Goal: Navigation & Orientation: Find specific page/section

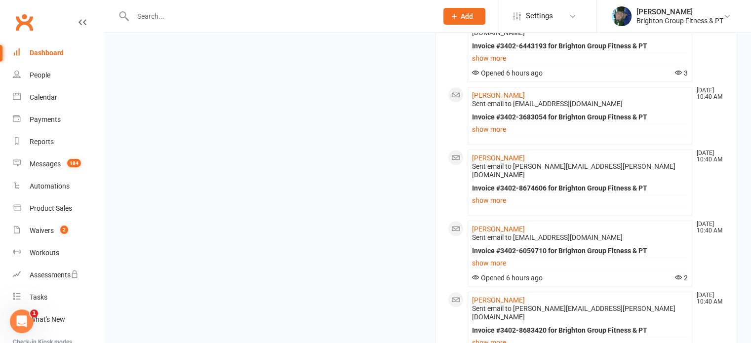
scroll to position [1160, 0]
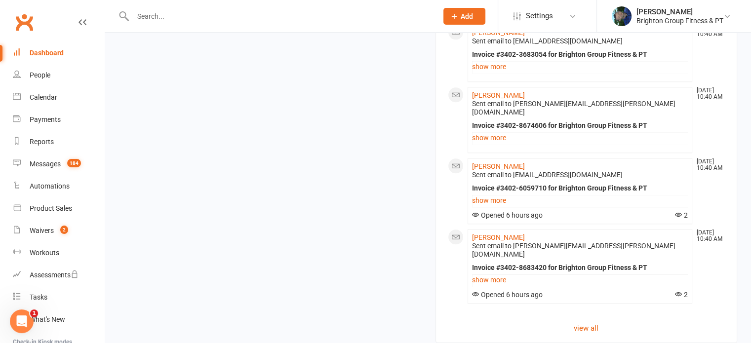
click at [19, 23] on link "Clubworx" at bounding box center [24, 22] width 25 height 25
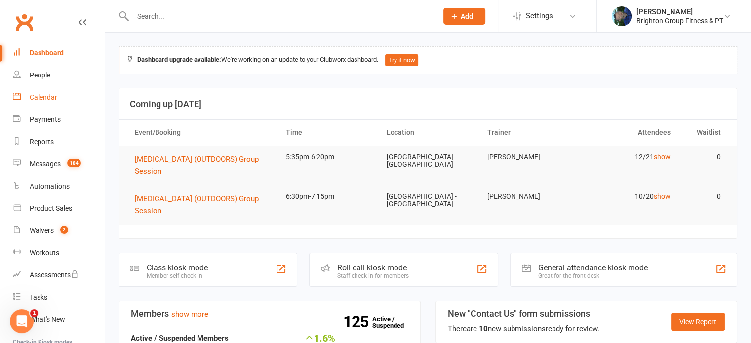
click at [45, 98] on div "Calendar" at bounding box center [44, 97] width 28 height 8
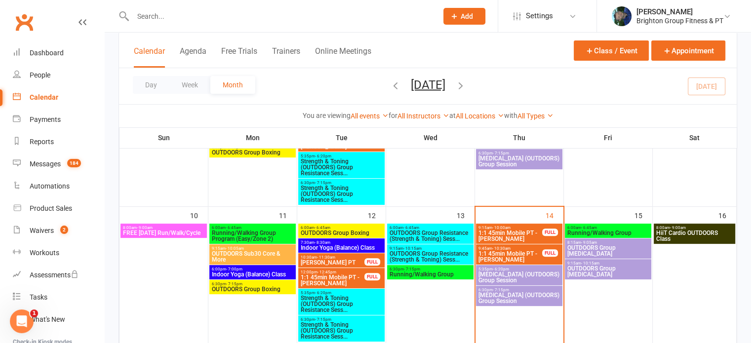
scroll to position [315, 0]
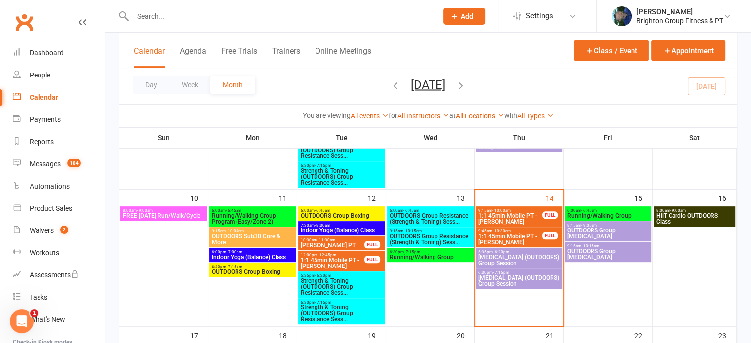
click at [434, 258] on span "Running/Walking Group" at bounding box center [430, 257] width 82 height 6
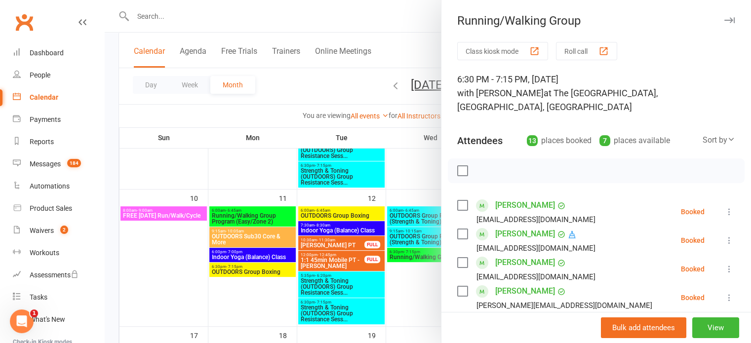
click at [457, 171] on label at bounding box center [462, 171] width 10 height 10
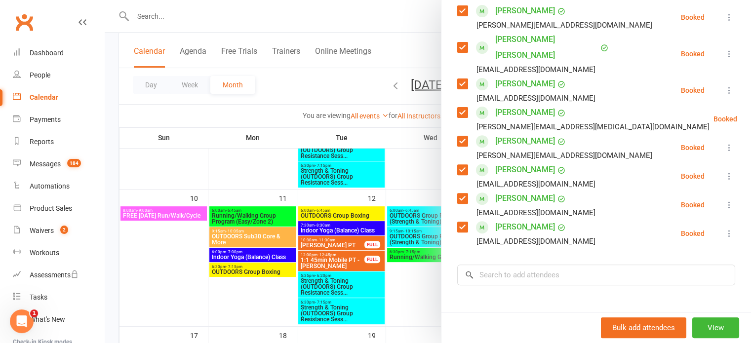
scroll to position [0, 0]
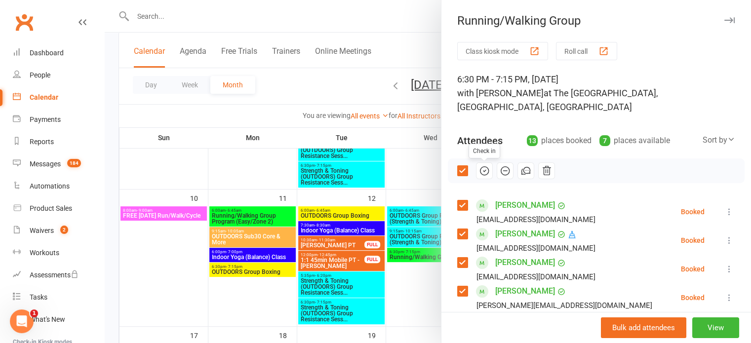
click at [479, 169] on icon "button" at bounding box center [484, 170] width 11 height 11
click at [409, 180] on div at bounding box center [428, 171] width 646 height 343
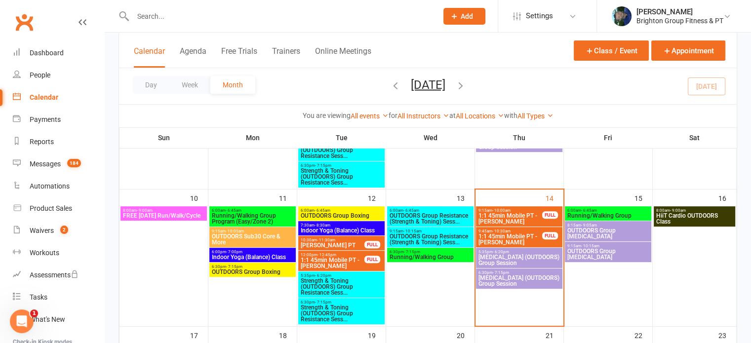
click at [419, 233] on span "OUTDOORS Group Resistance (Strength & Toning) Sess..." at bounding box center [430, 239] width 82 height 12
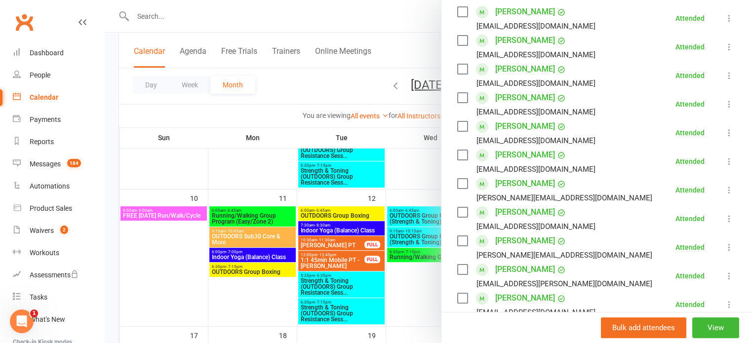
scroll to position [195, 0]
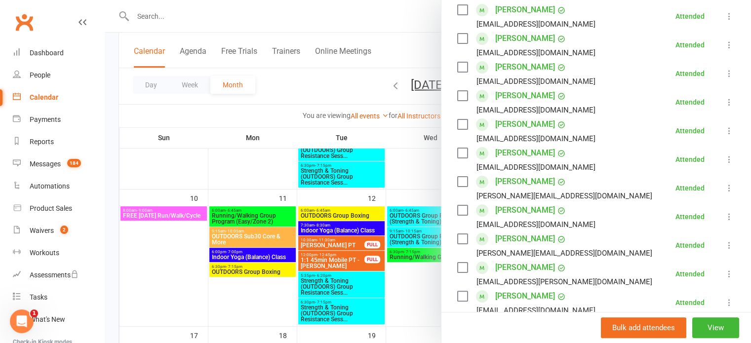
click at [397, 199] on div at bounding box center [428, 171] width 646 height 343
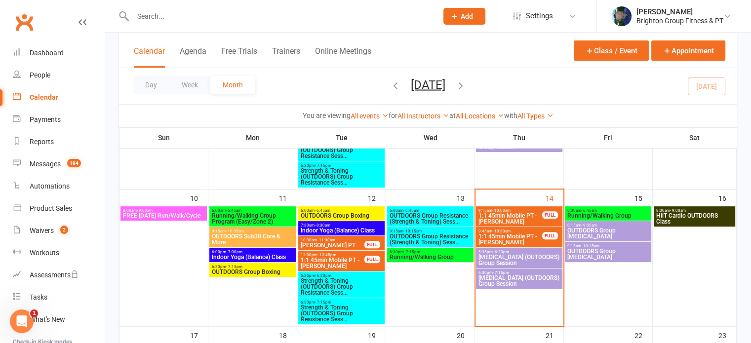
click at [521, 254] on span "[MEDICAL_DATA] (OUTDOORS) Group Session" at bounding box center [519, 260] width 82 height 12
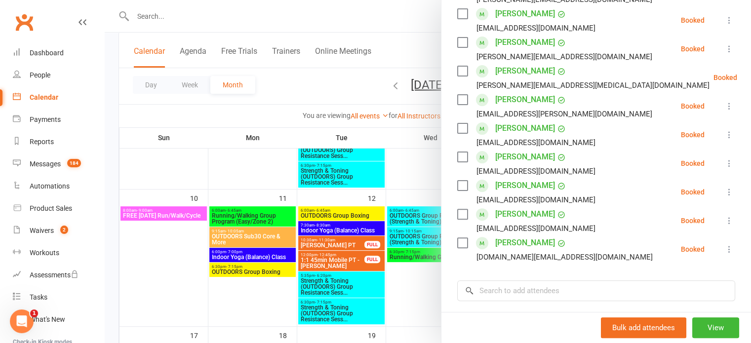
scroll to position [264, 0]
click at [408, 172] on div at bounding box center [428, 171] width 646 height 343
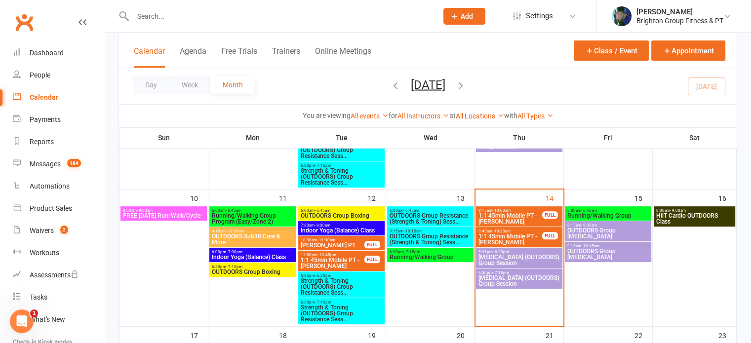
click at [517, 275] on span "[MEDICAL_DATA] (OUTDOORS) Group Session" at bounding box center [519, 281] width 82 height 12
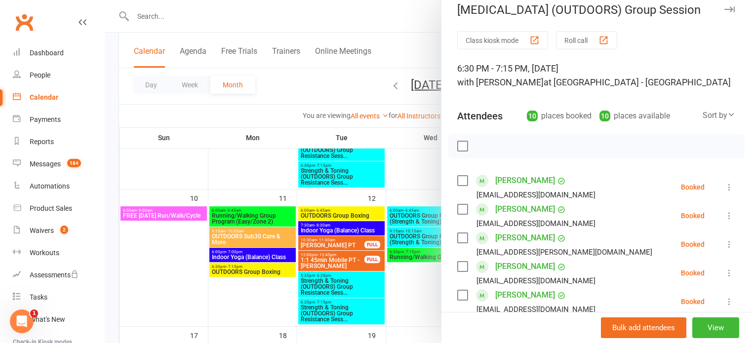
scroll to position [10, 0]
click at [724, 10] on icon "button" at bounding box center [729, 10] width 10 height 6
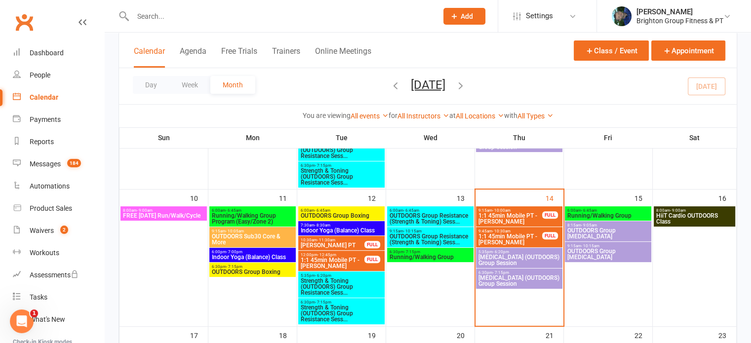
click at [266, 19] on input "text" at bounding box center [280, 16] width 301 height 14
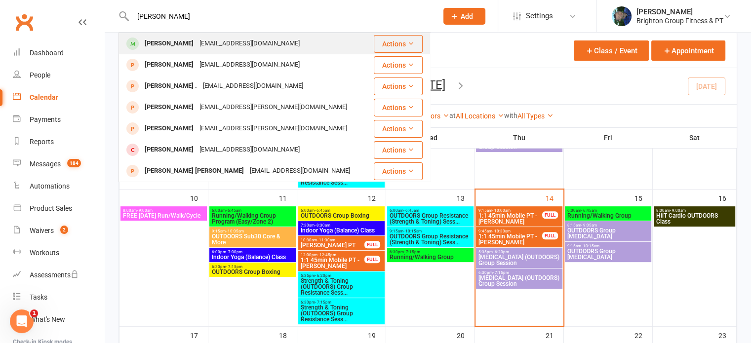
type input "jo brown"
click at [171, 47] on div "Jo Brown" at bounding box center [169, 44] width 55 height 14
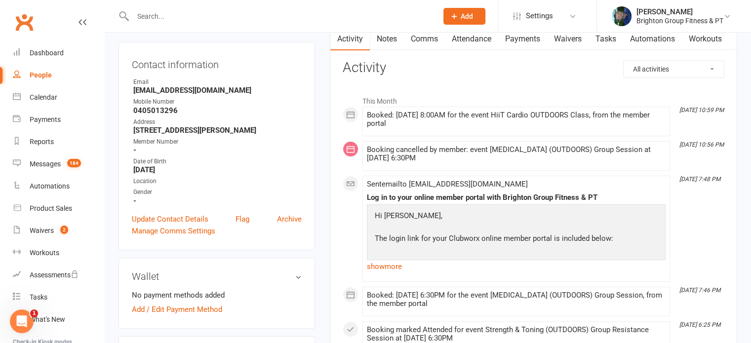
scroll to position [107, 0]
click at [42, 49] on div "Dashboard" at bounding box center [47, 53] width 34 height 8
